Goal: Find specific page/section: Find specific page/section

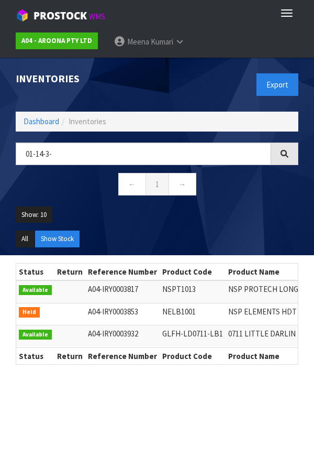
scroll to position [0, 90]
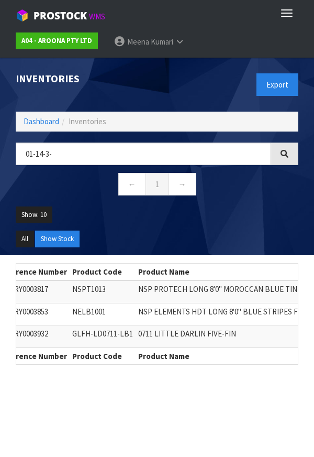
click at [37, 134] on div "Inventories Export Dashboard Inventories 01-14-3- ← 1 → Show: 10 5 10 25 50 All…" at bounding box center [157, 157] width 299 height 198
click at [30, 125] on link "Dashboard" at bounding box center [42, 121] width 36 height 10
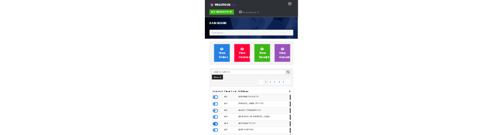
scroll to position [677, 299]
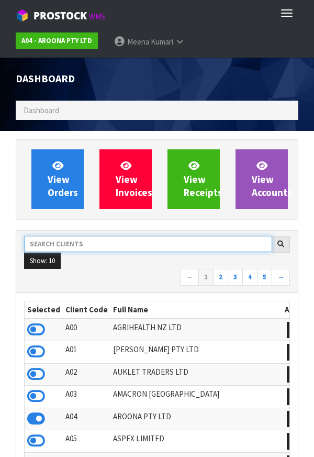
click at [176, 245] on input "text" at bounding box center [148, 244] width 248 height 16
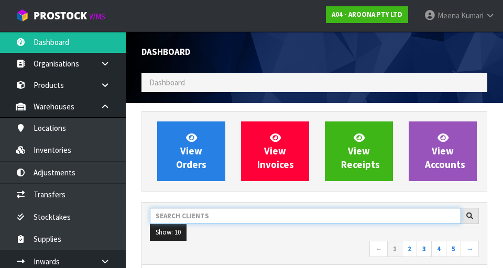
scroll to position [679, 362]
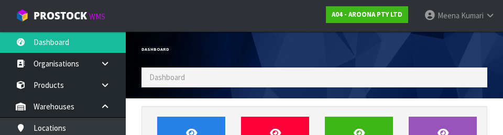
click at [285, 41] on div "Dashboard" at bounding box center [224, 49] width 181 height 36
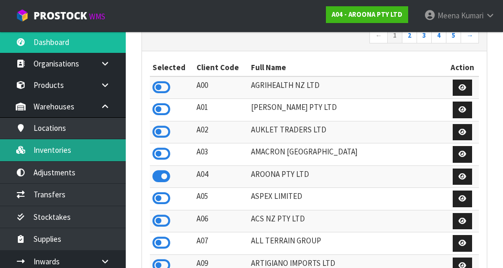
click at [75, 159] on link "Inventories" at bounding box center [63, 149] width 126 height 21
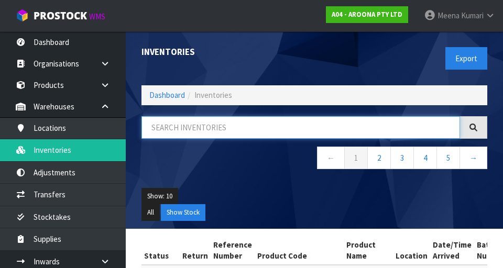
click at [226, 125] on input "text" at bounding box center [301, 127] width 319 height 23
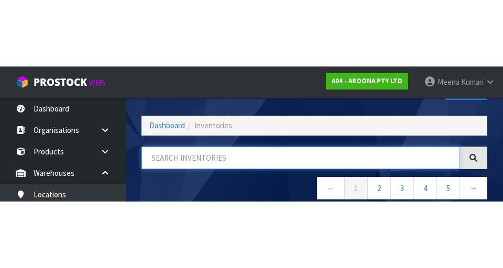
scroll to position [60, 0]
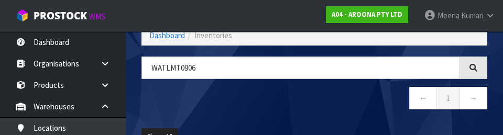
click at [307, 100] on nav "← 1 →" at bounding box center [315, 100] width 346 height 26
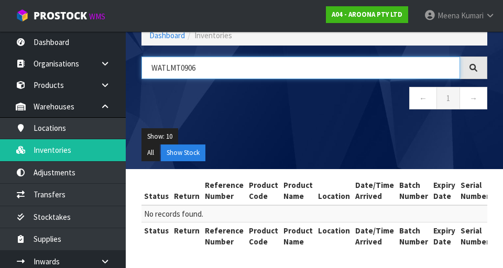
click at [283, 71] on input "WATLMT0906" at bounding box center [301, 68] width 319 height 23
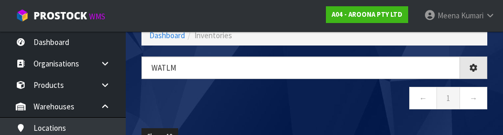
click at [312, 107] on nav "← 1 →" at bounding box center [315, 100] width 346 height 26
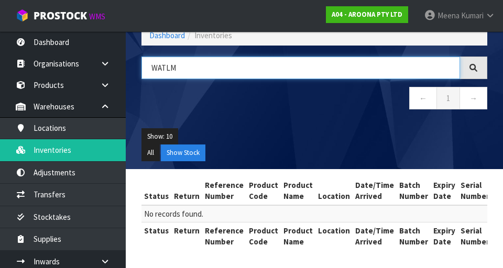
click at [314, 71] on input "WATLM" at bounding box center [301, 68] width 319 height 23
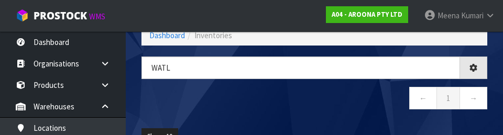
click at [314, 104] on nav "← 1 →" at bounding box center [315, 100] width 346 height 26
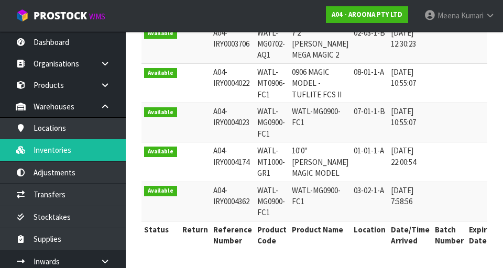
scroll to position [0, 0]
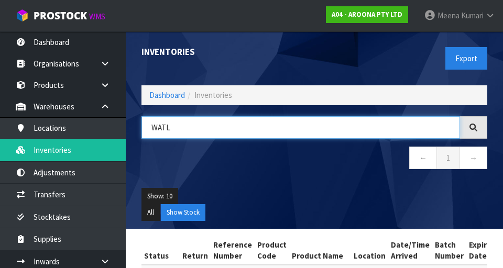
click at [198, 126] on input "WATL" at bounding box center [301, 127] width 319 height 23
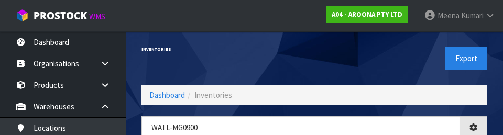
click at [314, 39] on div "Export" at bounding box center [404, 58] width 181 height 54
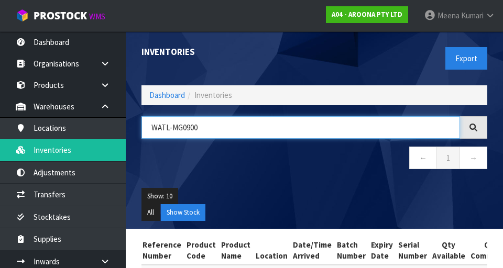
click at [314, 123] on input "WATL-MG0900" at bounding box center [301, 127] width 319 height 23
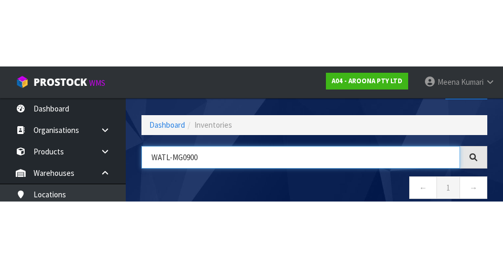
scroll to position [60, 0]
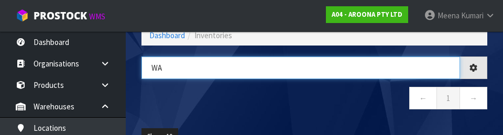
type input "W"
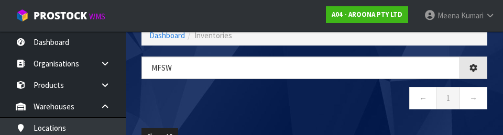
click at [271, 104] on nav "← 1 →" at bounding box center [315, 100] width 346 height 26
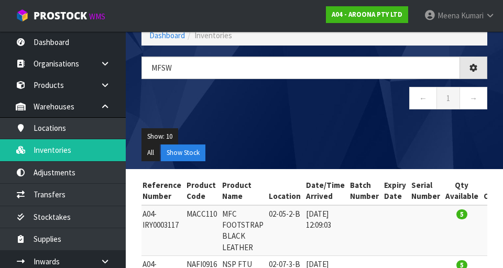
type input "MFSW"
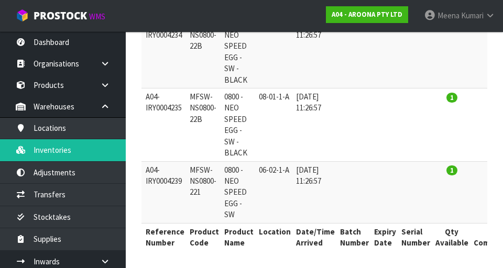
scroll to position [252, 0]
